Goal: Task Accomplishment & Management: Manage account settings

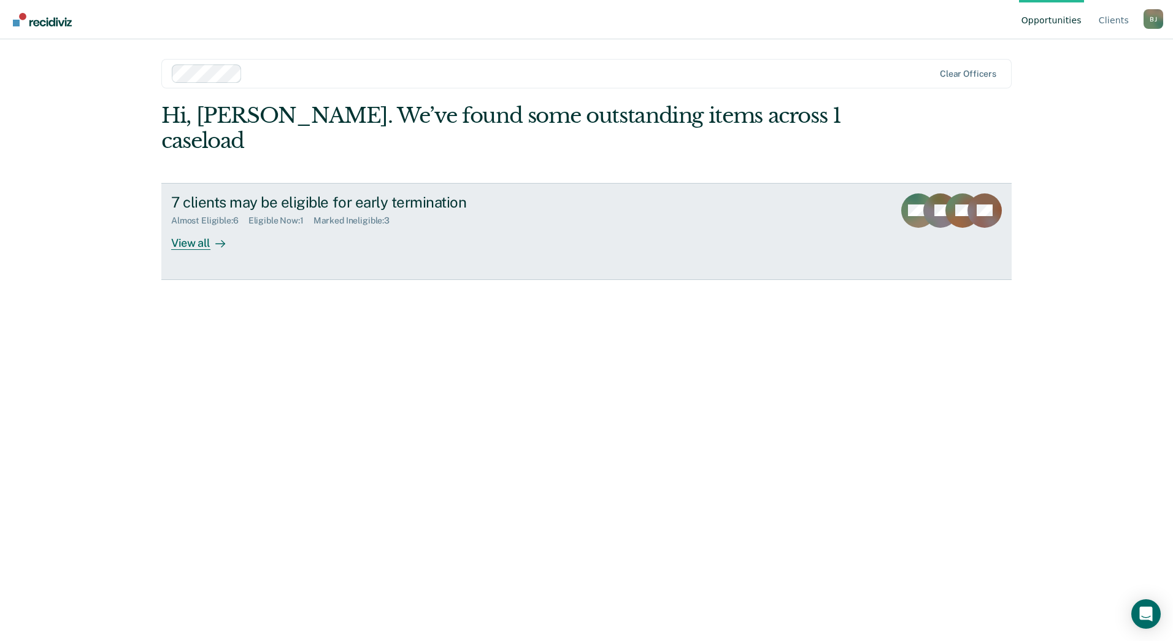
click at [212, 236] on div at bounding box center [217, 243] width 15 height 14
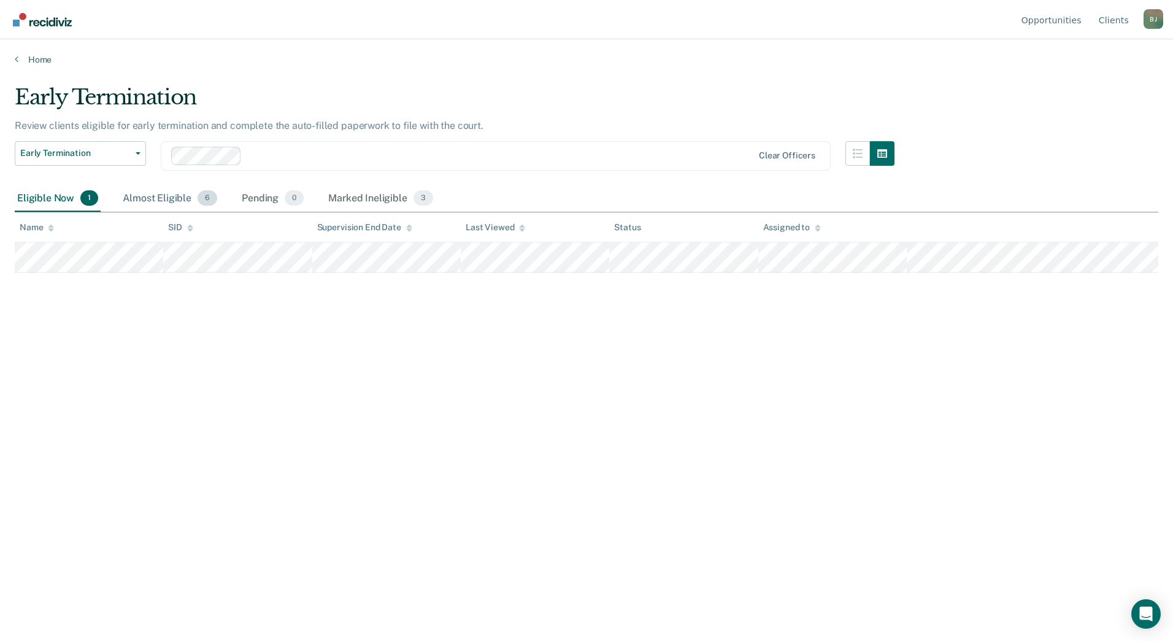
click at [166, 190] on div "Almost Eligible 6" at bounding box center [169, 198] width 99 height 27
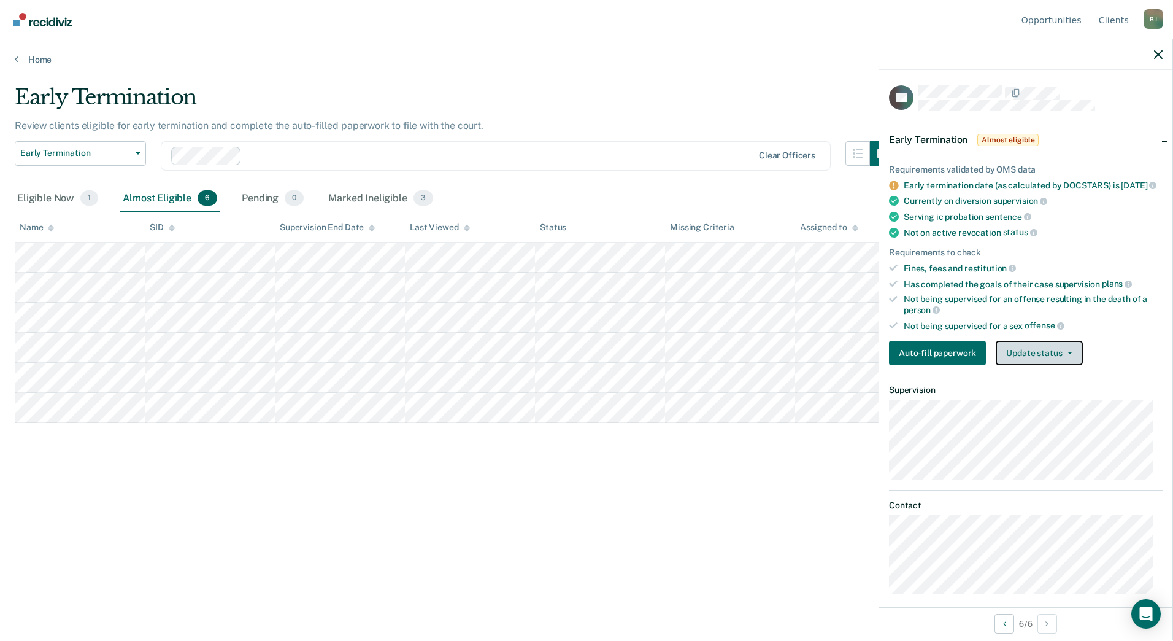
click at [1030, 365] on button "Update status" at bounding box center [1039, 353] width 87 height 25
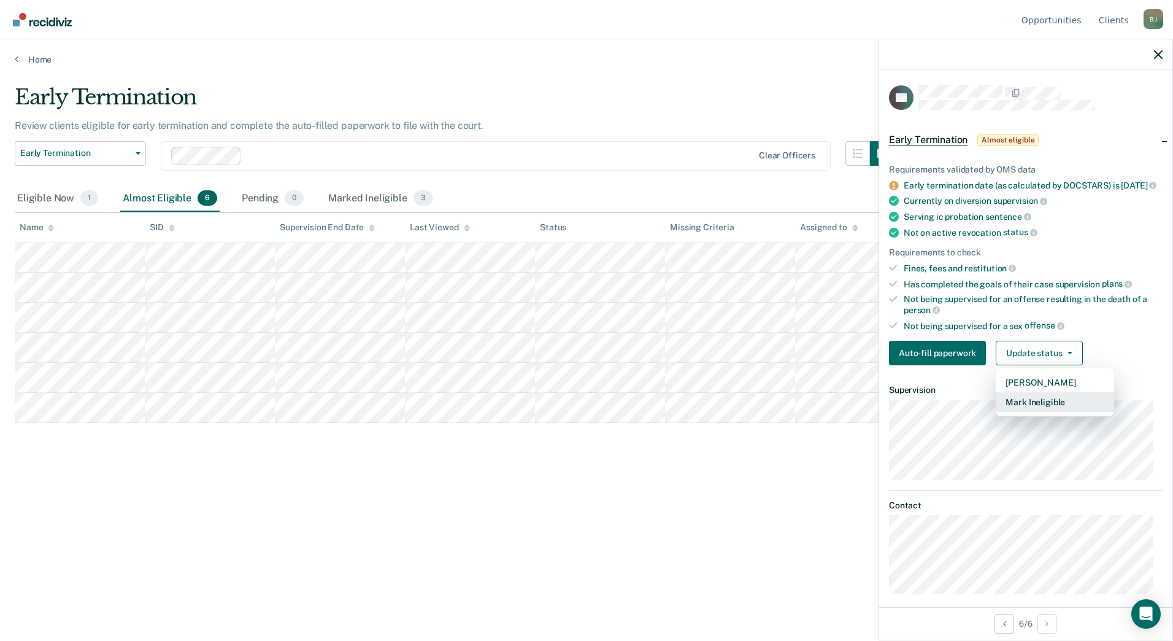
click at [1045, 408] on button "Mark Ineligible" at bounding box center [1055, 402] width 118 height 20
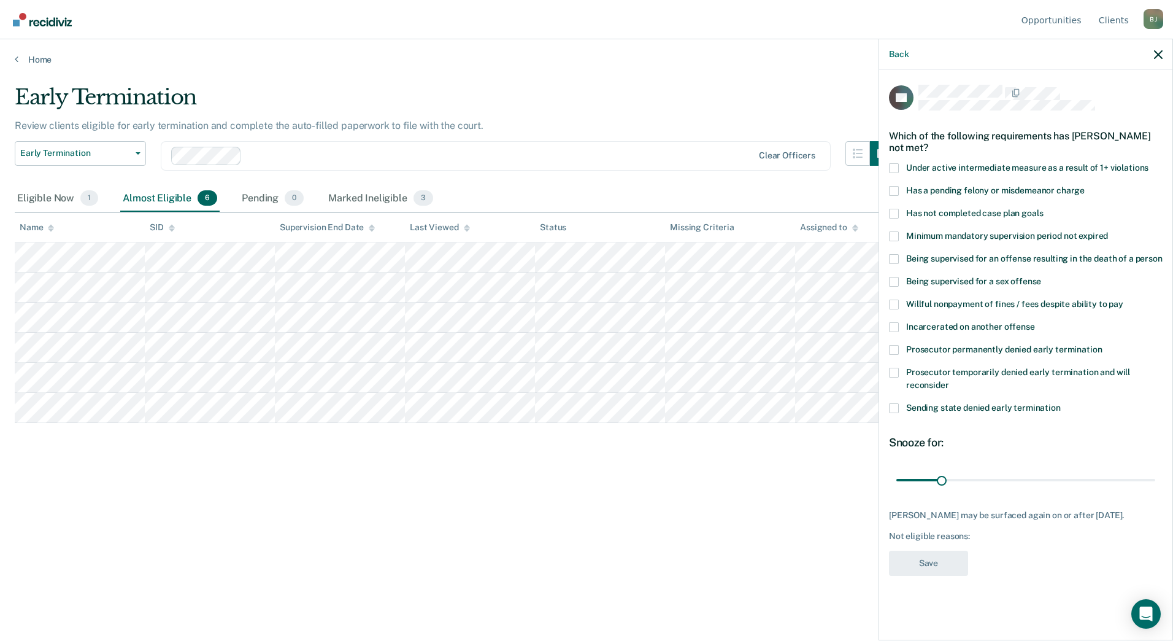
click at [890, 189] on span at bounding box center [894, 191] width 10 height 10
click at [1085, 186] on input "Has a pending felony or misdemeanor charge" at bounding box center [1085, 186] width 0 height 0
click at [895, 215] on span at bounding box center [894, 214] width 10 height 10
click at [1043, 209] on input "Has not completed case plan goals" at bounding box center [1043, 209] width 0 height 0
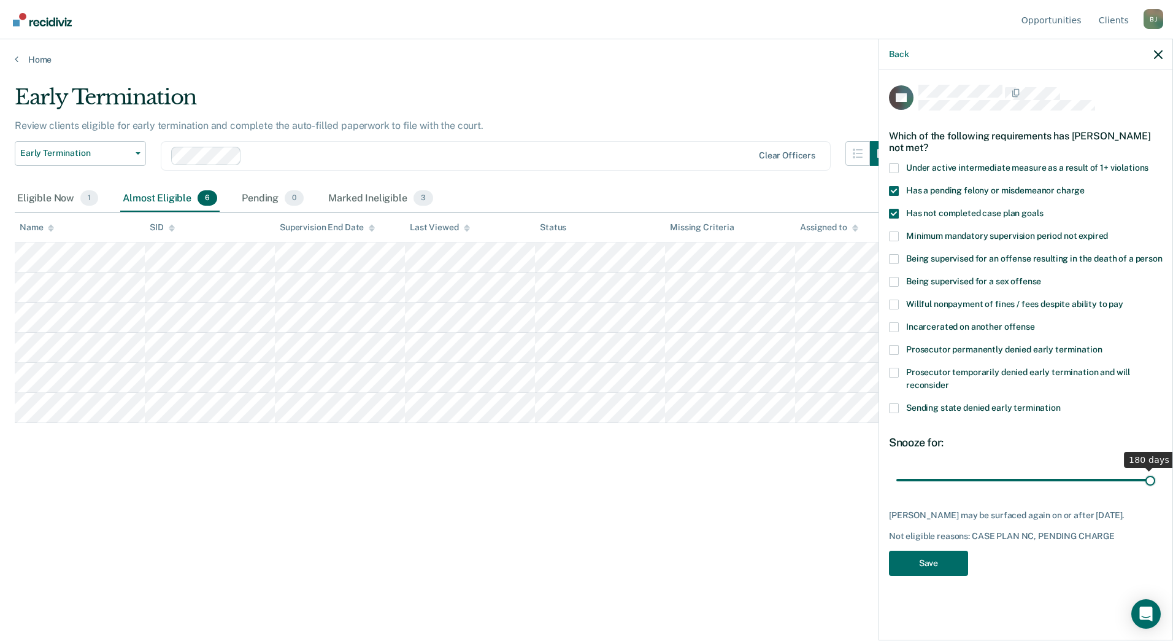
drag, startPoint x: 941, startPoint y: 480, endPoint x: 1175, endPoint y: 487, distance: 234.5
type input "180"
click at [1155, 487] on input "range" at bounding box center [1025, 479] width 259 height 21
click at [890, 325] on span at bounding box center [894, 327] width 10 height 10
click at [1035, 322] on input "Incarcerated on another offense" at bounding box center [1035, 322] width 0 height 0
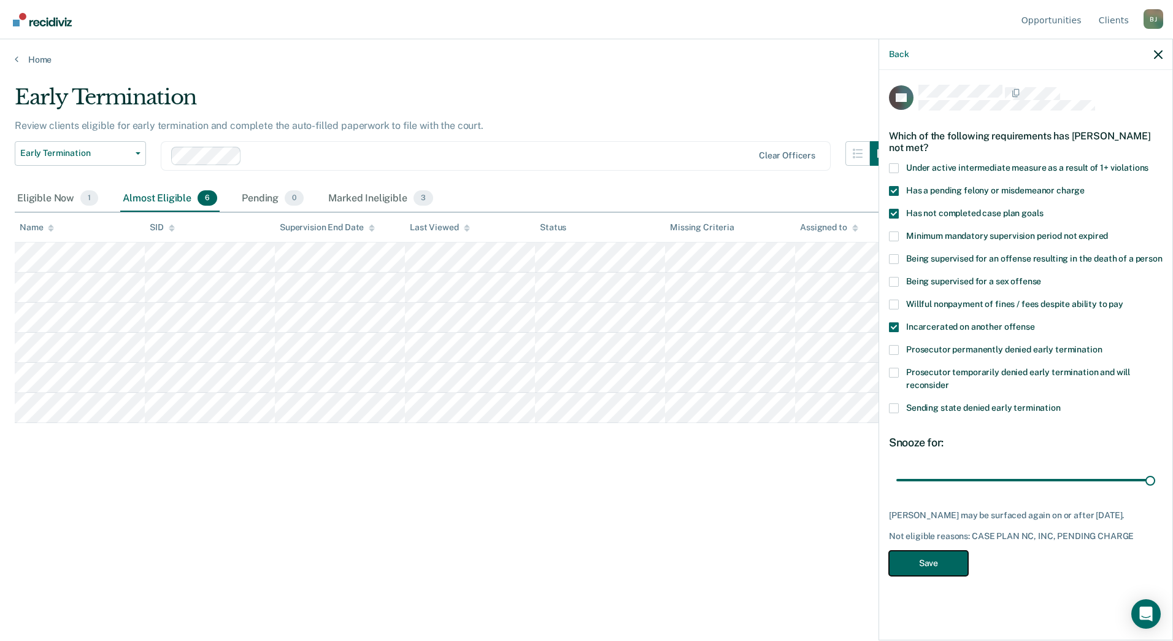
click at [939, 565] on button "Save" at bounding box center [928, 562] width 79 height 25
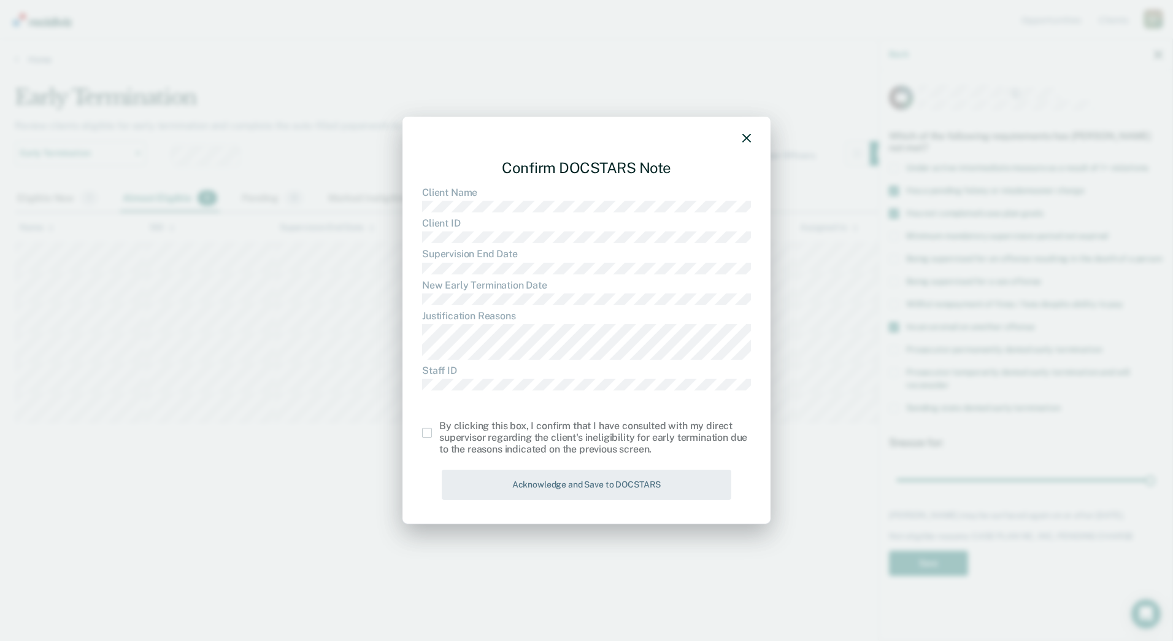
click at [428, 431] on span at bounding box center [427, 433] width 10 height 10
click at [439, 428] on input "checkbox" at bounding box center [439, 428] width 0 height 0
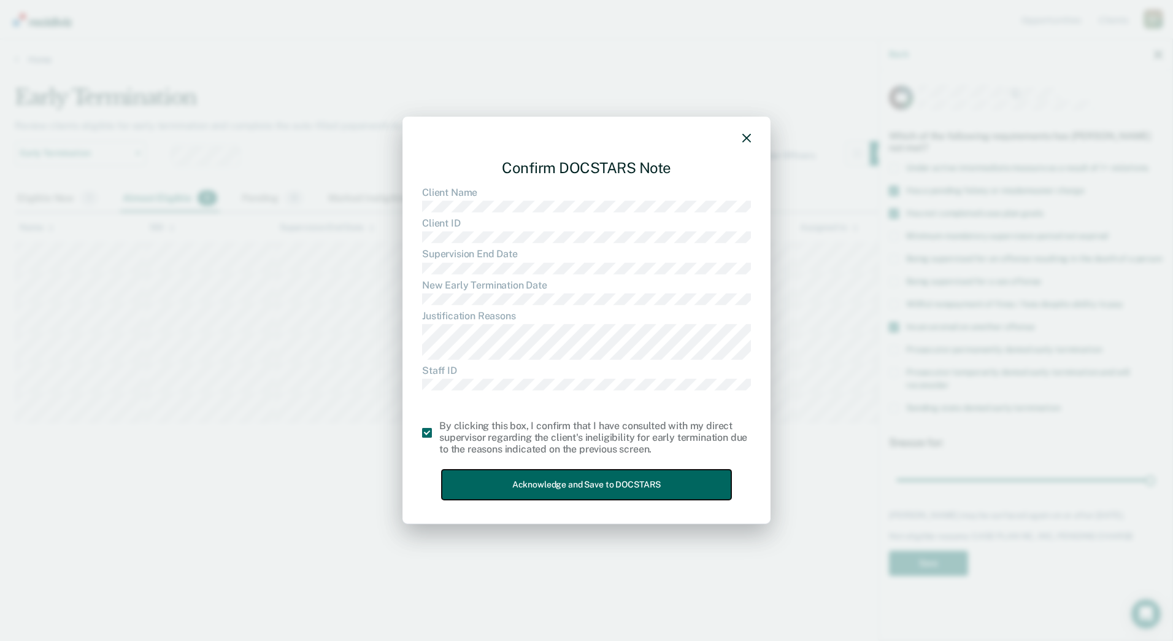
click at [495, 491] on button "Acknowledge and Save to DOCSTARS" at bounding box center [587, 484] width 290 height 30
